Goal: Task Accomplishment & Management: Manage account settings

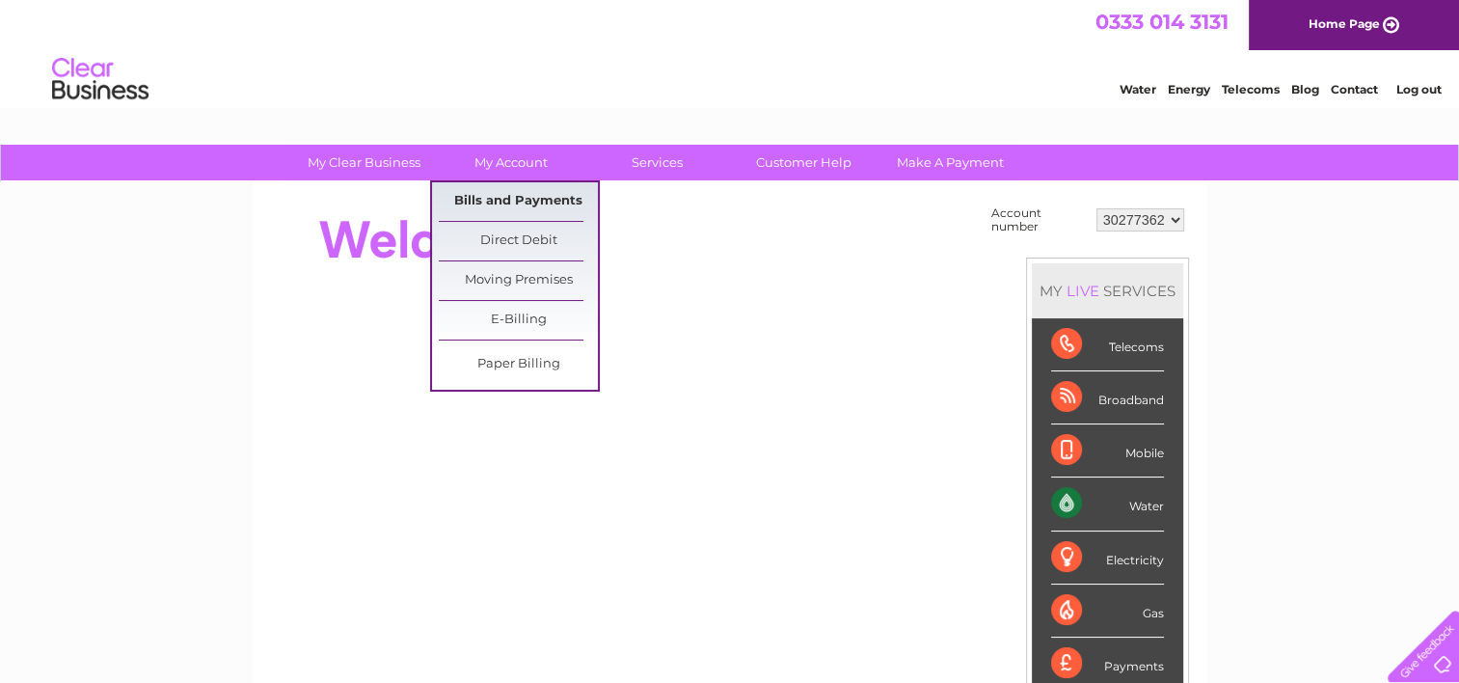
click at [536, 201] on link "Bills and Payments" at bounding box center [518, 201] width 159 height 39
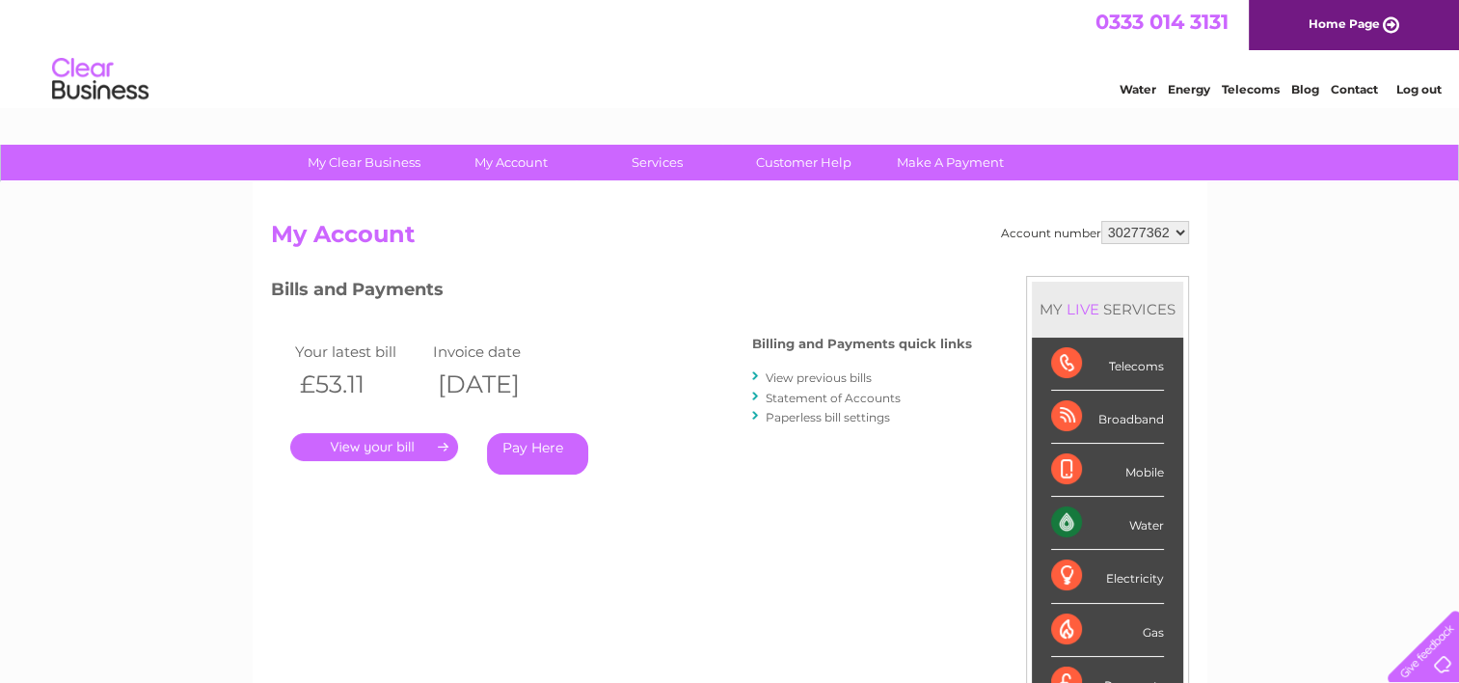
click at [840, 372] on link "View previous bills" at bounding box center [819, 377] width 106 height 14
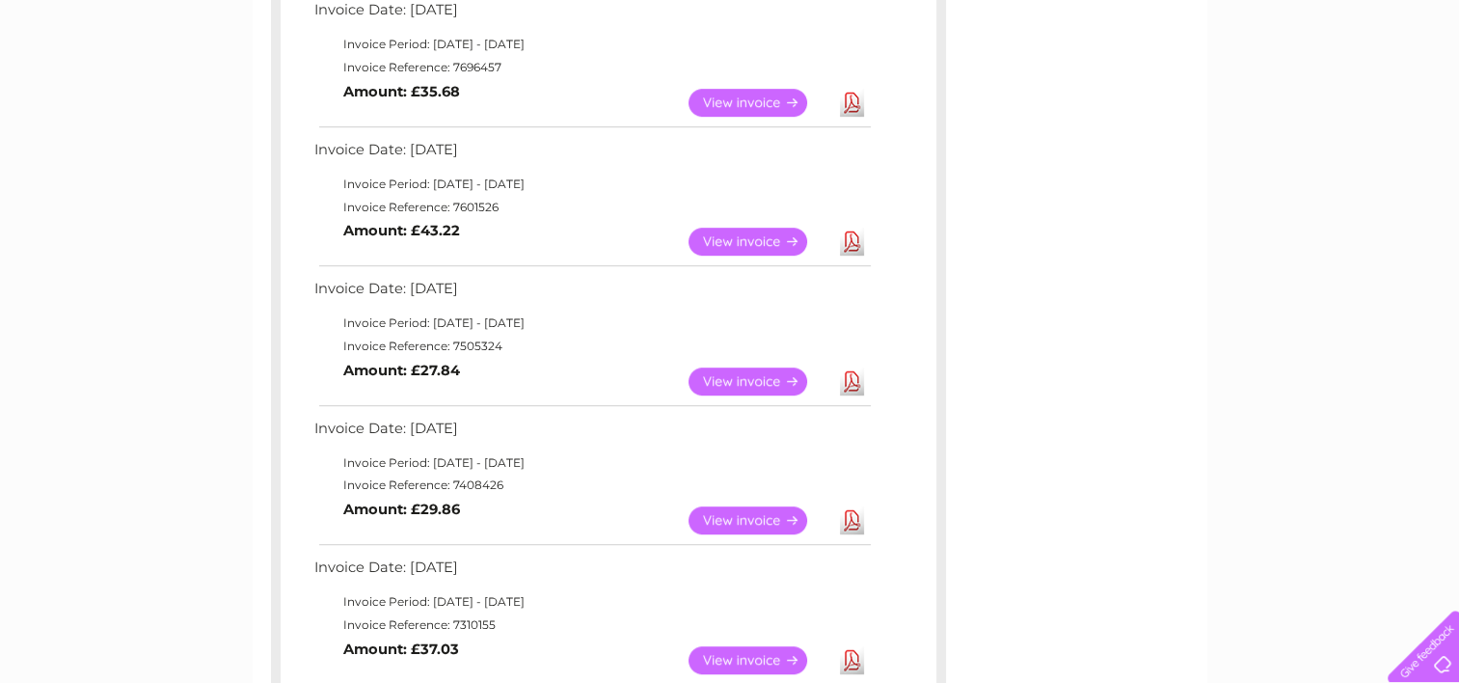
scroll to position [1157, 0]
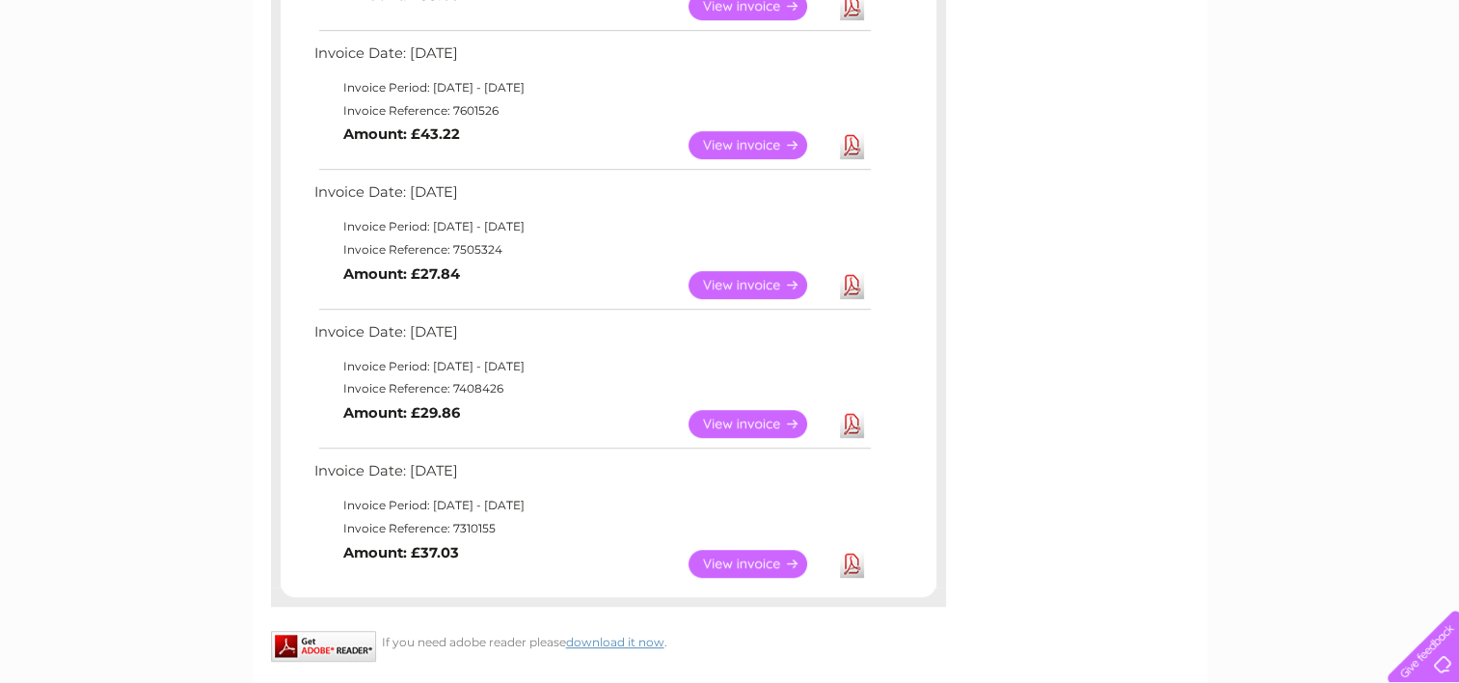
click at [765, 566] on link "View" at bounding box center [760, 564] width 142 height 28
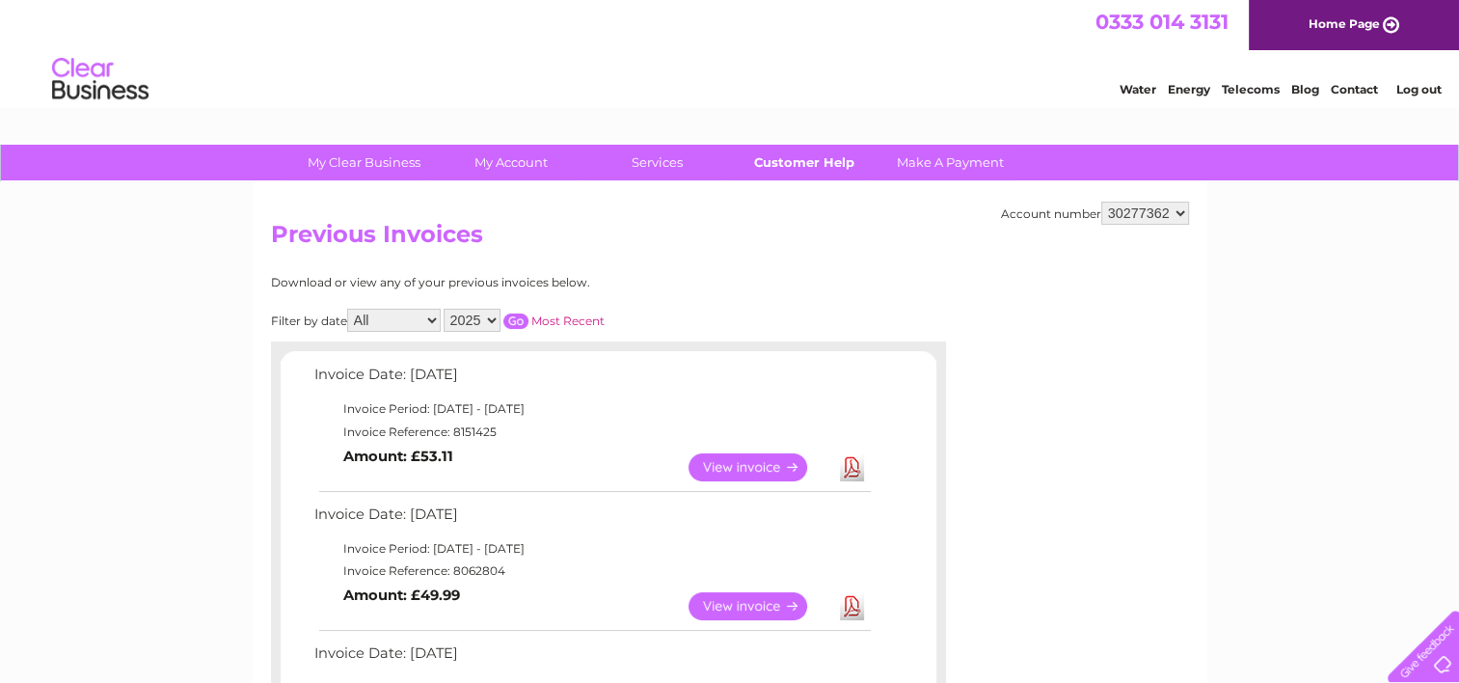
click at [773, 171] on link "Customer Help" at bounding box center [803, 163] width 159 height 36
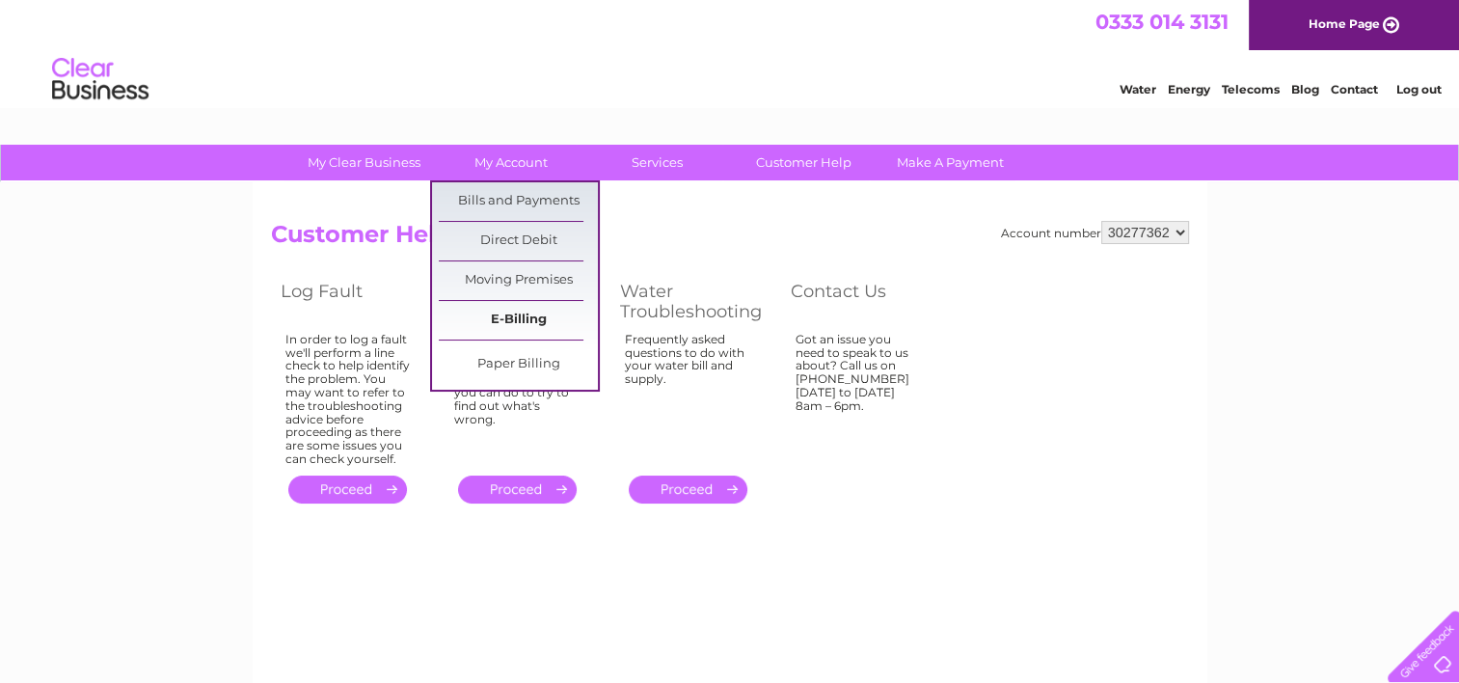
click at [525, 313] on link "E-Billing" at bounding box center [518, 320] width 159 height 39
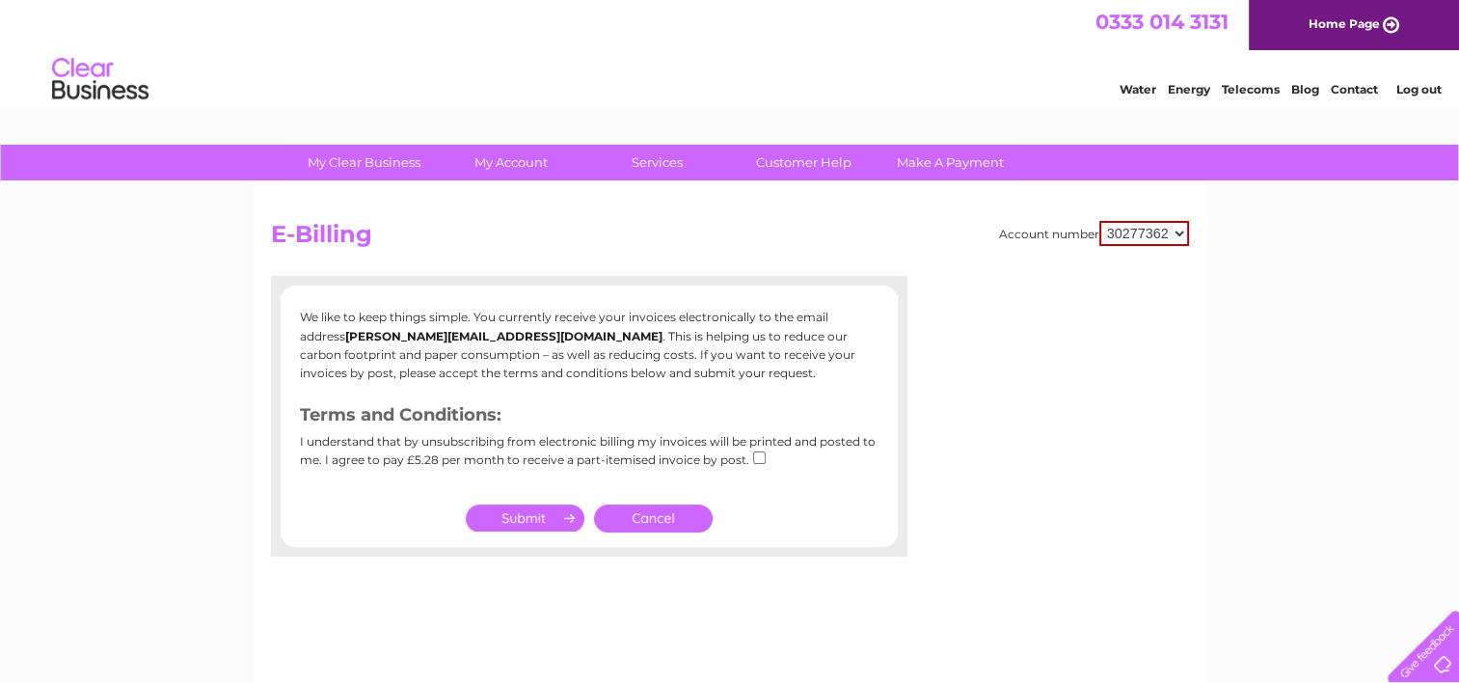
click at [1361, 94] on link "Contact" at bounding box center [1354, 89] width 47 height 14
